Goal: Information Seeking & Learning: Learn about a topic

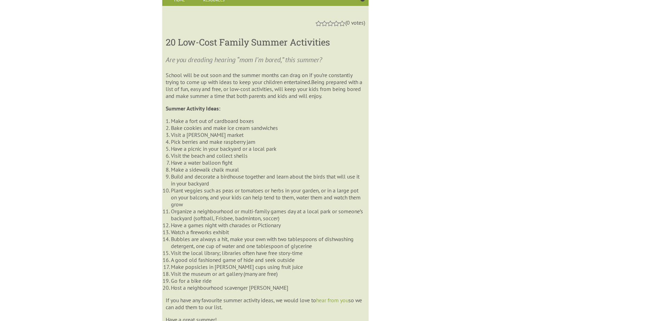
scroll to position [374, 0]
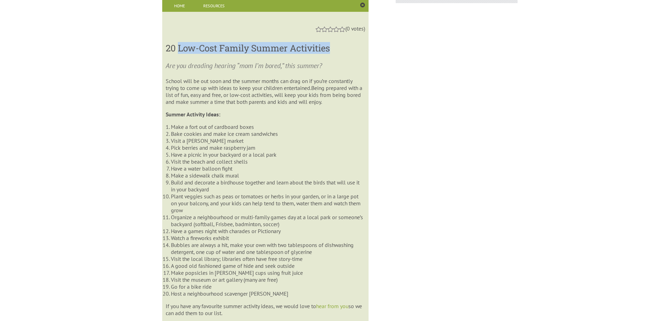
drag, startPoint x: 178, startPoint y: 48, endPoint x: 334, endPoint y: 50, distance: 156.4
click at [334, 50] on h3 "20 Low-Cost Family Summer Activities" at bounding box center [265, 48] width 199 height 12
drag, startPoint x: 334, startPoint y: 50, endPoint x: 328, endPoint y: 49, distance: 5.7
copy h3 "Low-Cost Family Summer Activities"
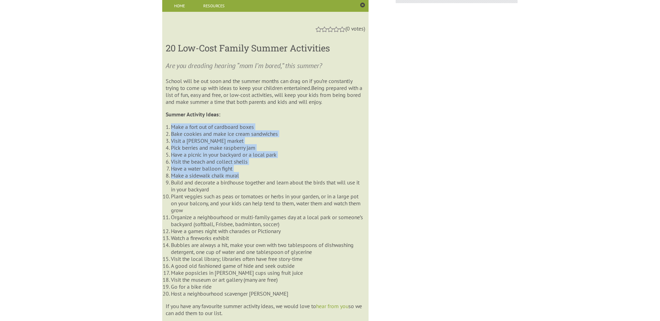
drag, startPoint x: 172, startPoint y: 129, endPoint x: 245, endPoint y: 183, distance: 90.4
click at [245, 183] on ol "Make a fort out of cardboard boxes Bake cookies and make ice cream sandwiches V…" at bounding box center [265, 210] width 199 height 174
copy ol "Make a fort out of cardboard boxes Bake cookies and make ice cream sandwiches V…"
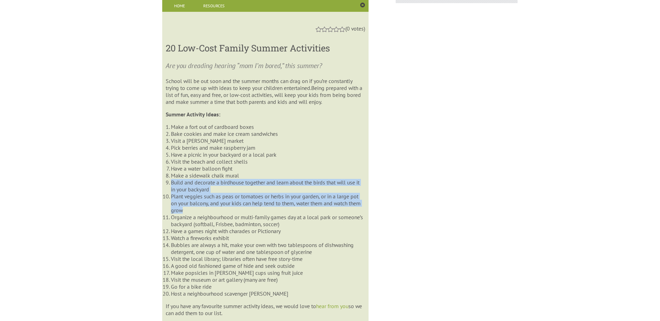
drag, startPoint x: 172, startPoint y: 187, endPoint x: 219, endPoint y: 217, distance: 55.1
click at [219, 217] on ol "Make a fort out of cardboard boxes Bake cookies and make ice cream sandwiches V…" at bounding box center [265, 210] width 199 height 174
drag, startPoint x: 219, startPoint y: 217, endPoint x: 196, endPoint y: 209, distance: 23.8
copy ol "Build and decorate a birdhouse together and learn about the birds that will use…"
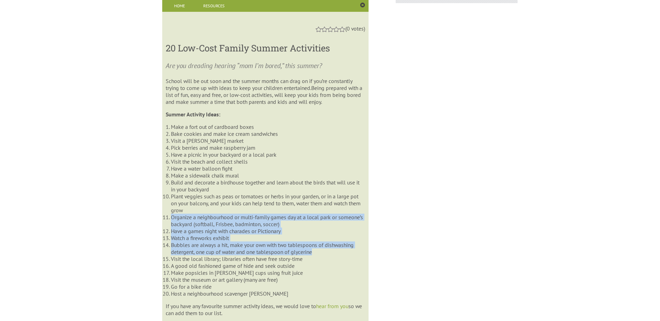
drag, startPoint x: 170, startPoint y: 225, endPoint x: 318, endPoint y: 261, distance: 151.7
click at [318, 261] on ol "Make a fort out of cardboard boxes Bake cookies and make ice cream sandwiches V…" at bounding box center [265, 210] width 199 height 174
copy ol "Organize a neighbourhood or multi-family games day at a local park or someone’s…"
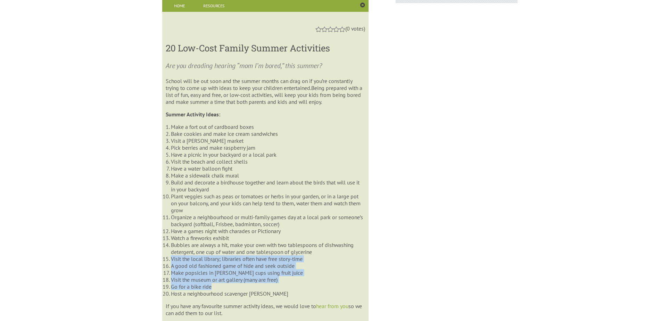
drag, startPoint x: 172, startPoint y: 270, endPoint x: 286, endPoint y: 294, distance: 116.6
click at [286, 294] on ol "Make a fort out of cardboard boxes Bake cookies and make ice cream sandwiches V…" at bounding box center [265, 210] width 199 height 174
copy ol "Visit the local library; libraries often have free story-time A good old fashio…"
